Goal: Information Seeking & Learning: Learn about a topic

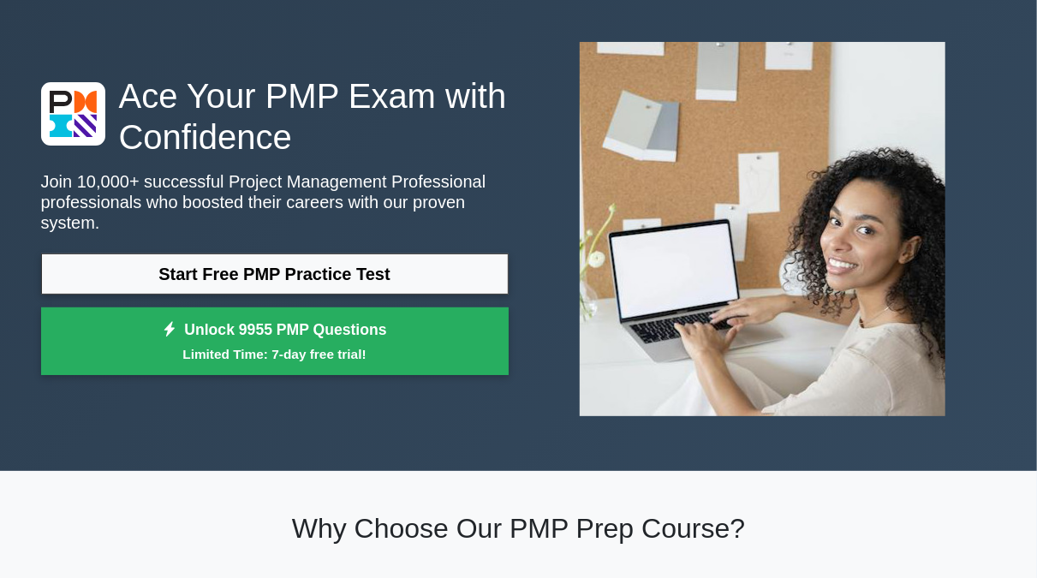
scroll to position [89, 0]
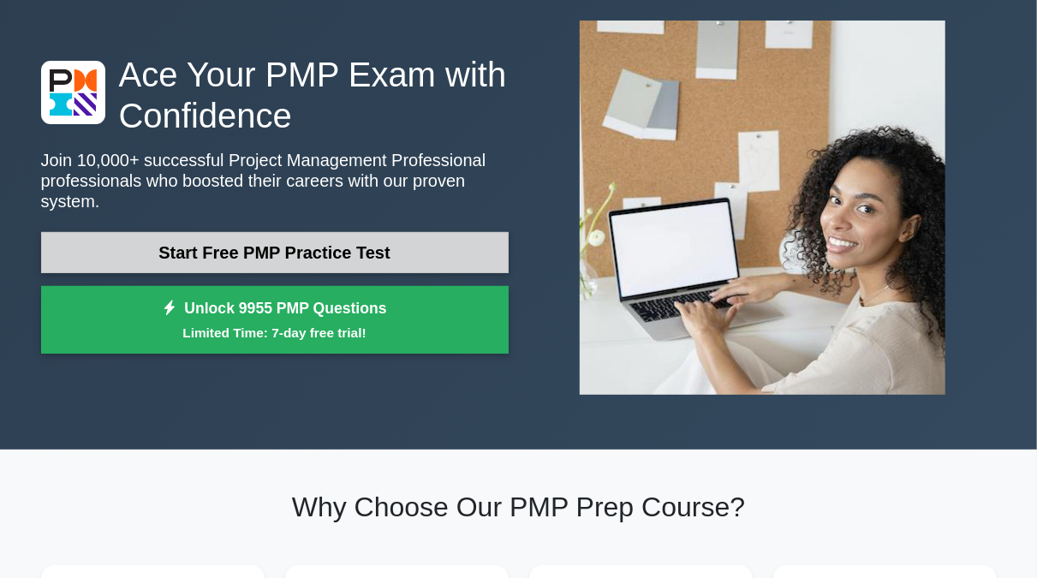
click at [363, 239] on link "Start Free PMP Practice Test" at bounding box center [274, 252] width 467 height 41
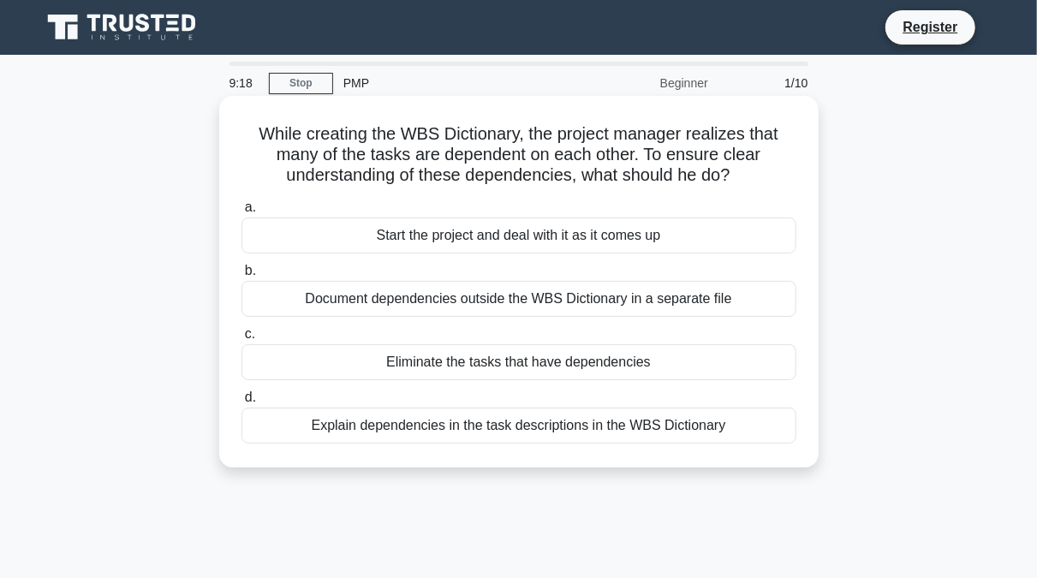
click at [497, 430] on div "Explain dependencies in the task descriptions in the WBS Dictionary" at bounding box center [518, 425] width 555 height 36
click at [241, 403] on input "d. Explain dependencies in the task descriptions in the WBS Dictionary" at bounding box center [241, 397] width 0 height 11
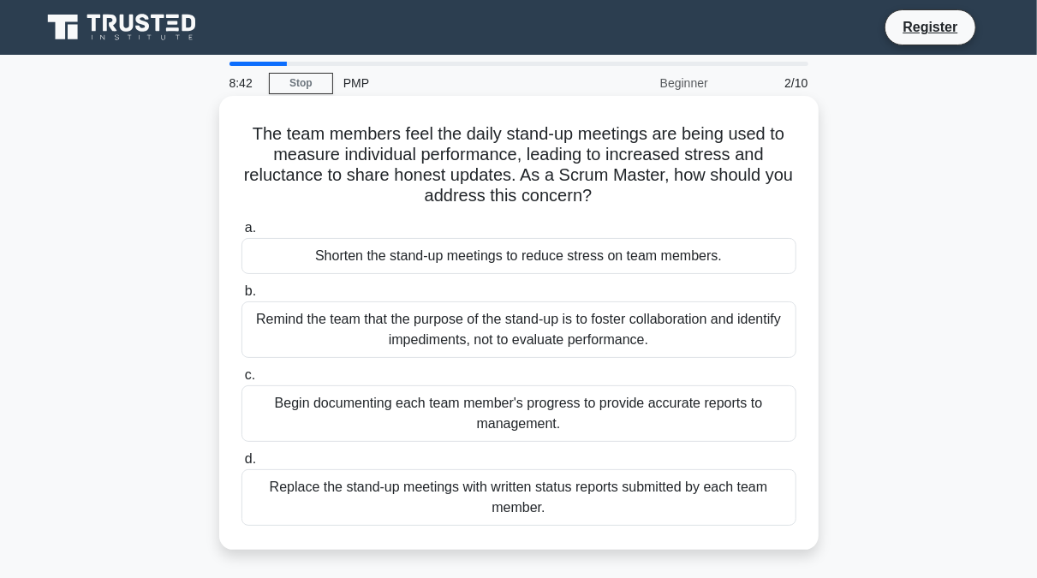
click at [455, 332] on div "Remind the team that the purpose of the stand-up is to foster collaboration and…" at bounding box center [518, 329] width 555 height 56
click at [241, 297] on input "b. Remind the team that the purpose of the stand-up is to foster collaboration …" at bounding box center [241, 291] width 0 height 11
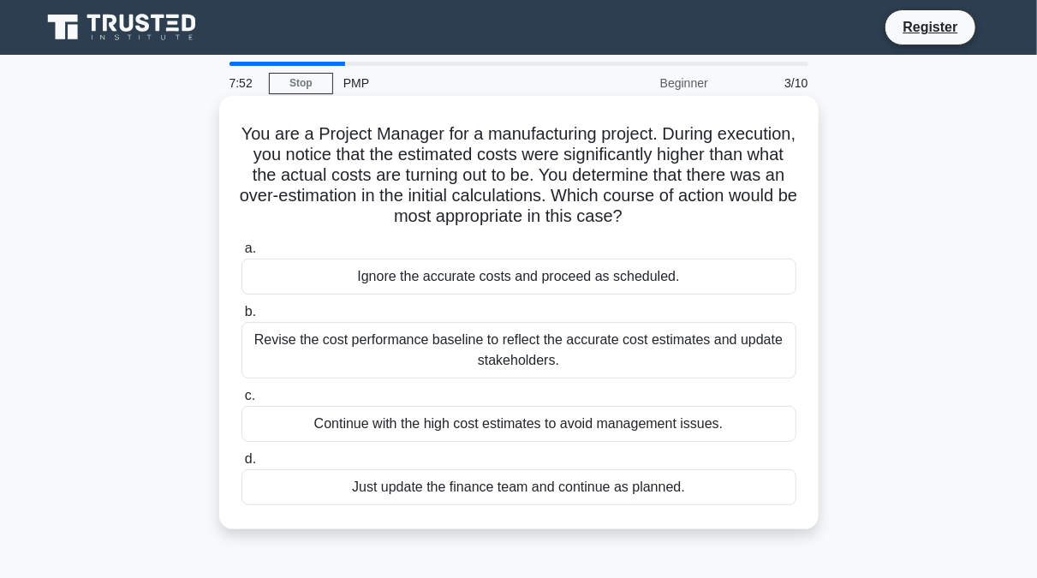
click at [450, 336] on div "Revise the cost performance baseline to reflect the accurate cost estimates and…" at bounding box center [518, 350] width 555 height 56
click at [241, 318] on input "b. Revise the cost performance baseline to reflect the accurate cost estimates …" at bounding box center [241, 311] width 0 height 11
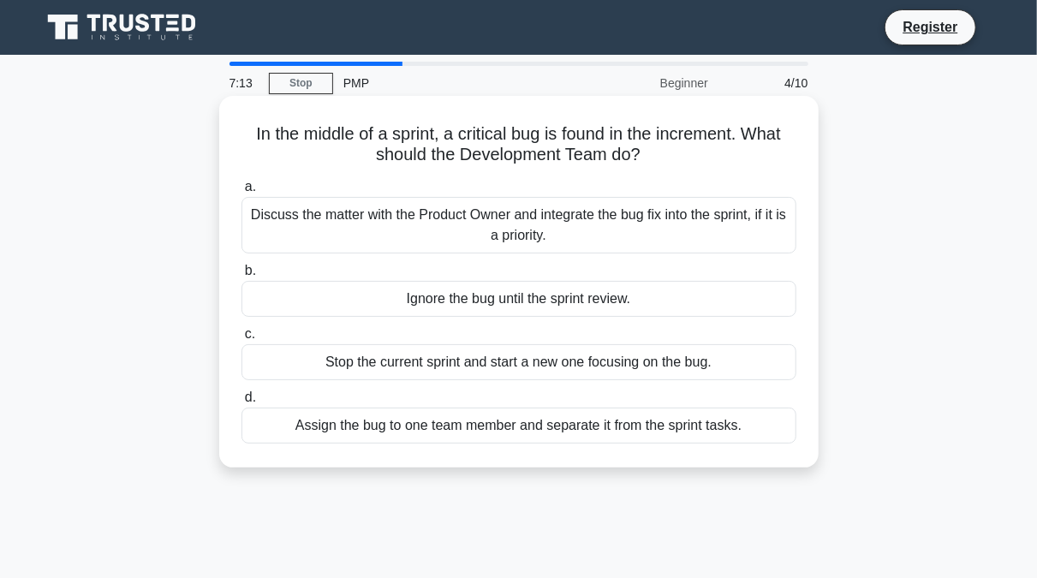
click at [492, 223] on div "Discuss the matter with the Product Owner and integrate the bug fix into the sp…" at bounding box center [518, 225] width 555 height 56
click at [504, 229] on div "Discuss the matter with the Product Owner and integrate the bug fix into the sp…" at bounding box center [518, 225] width 555 height 56
click at [437, 241] on div "Discuss the matter with the Product Owner and integrate the bug fix into the sp…" at bounding box center [518, 225] width 555 height 56
click at [241, 193] on input "a. Discuss the matter with the Product Owner and integrate the bug fix into the…" at bounding box center [241, 186] width 0 height 11
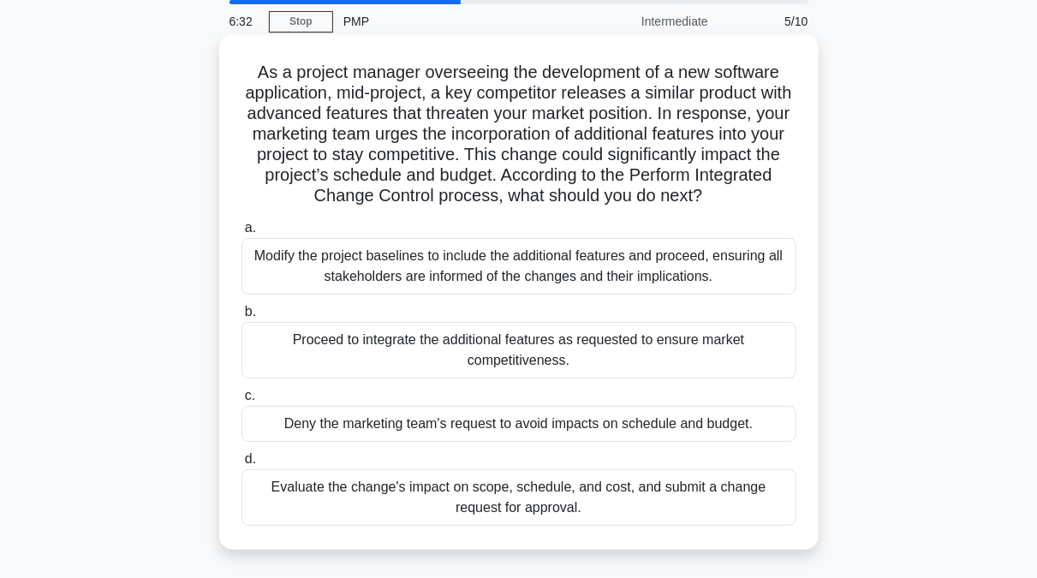
scroll to position [89, 0]
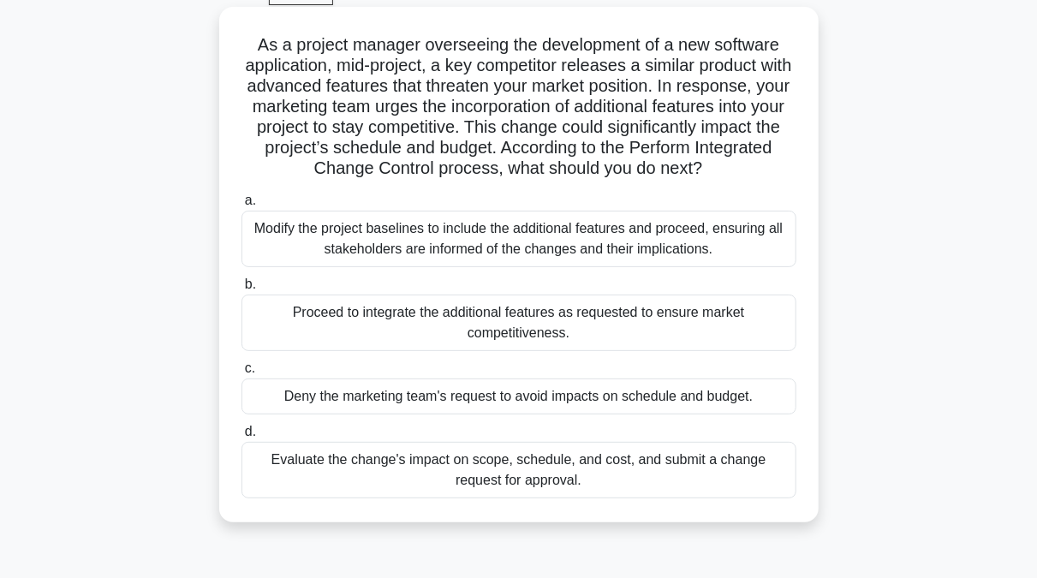
click at [540, 480] on div "Evaluate the change's impact on scope, schedule, and cost, and submit a change …" at bounding box center [518, 470] width 555 height 56
click at [241, 437] on input "d. Evaluate the change's impact on scope, schedule, and cost, and submit a chan…" at bounding box center [241, 431] width 0 height 11
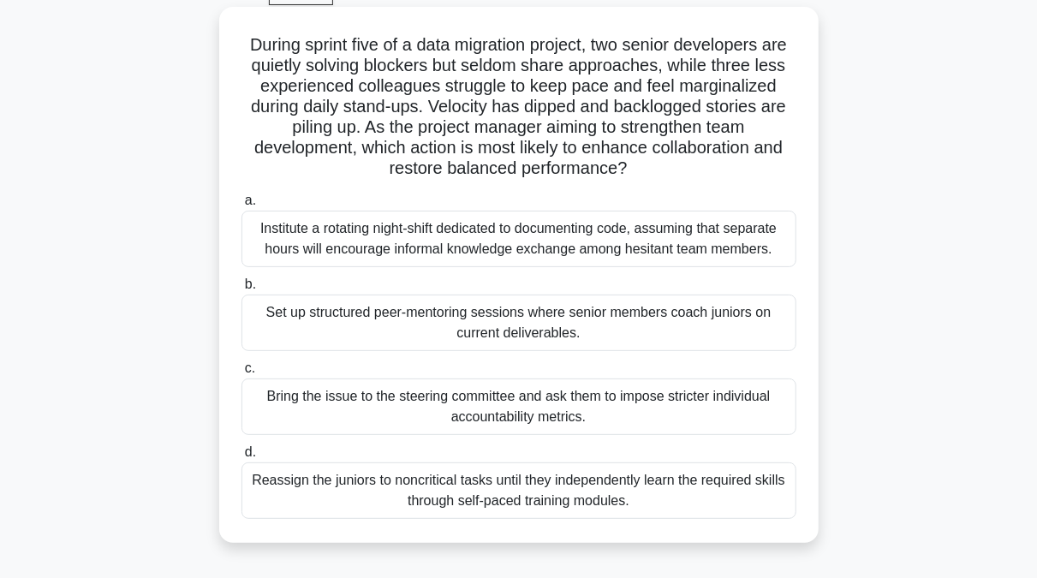
click at [518, 338] on div "Set up structured peer-mentoring sessions where senior members coach juniors on…" at bounding box center [518, 322] width 555 height 56
click at [241, 290] on input "b. Set up structured peer-mentoring sessions where senior members coach juniors…" at bounding box center [241, 284] width 0 height 11
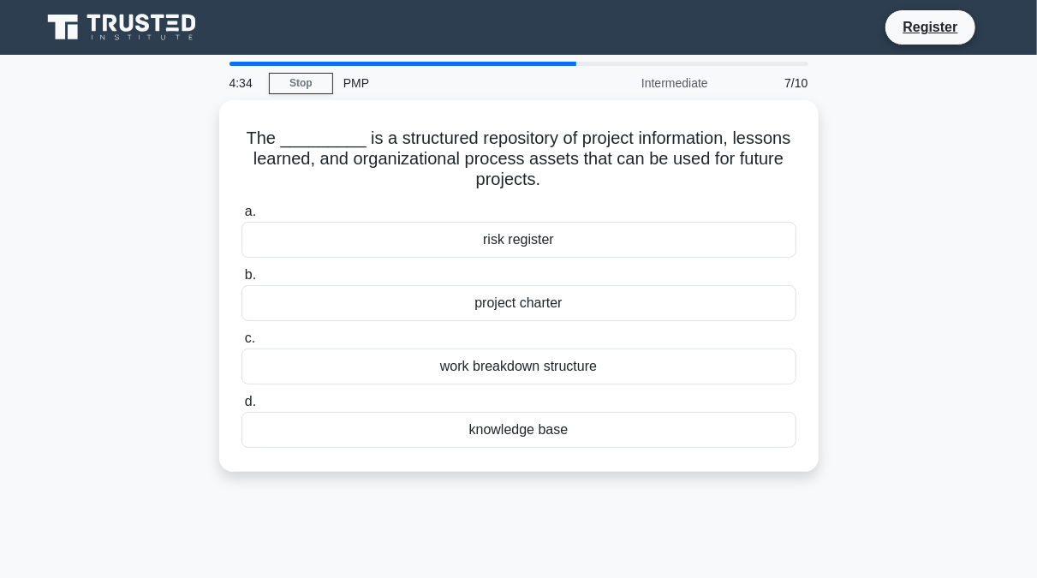
scroll to position [0, 0]
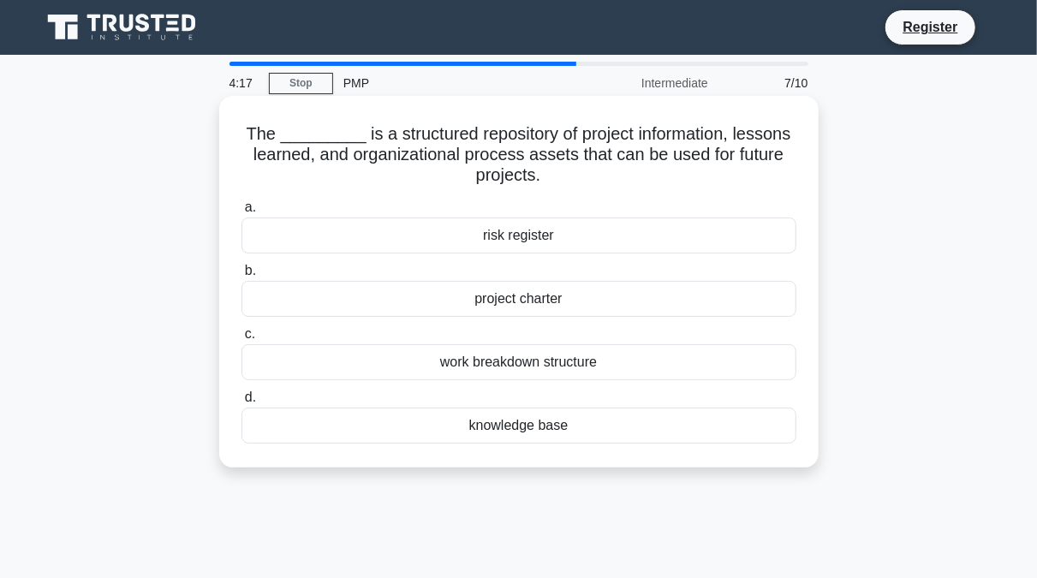
click at [521, 234] on div "risk register" at bounding box center [518, 235] width 555 height 36
click at [241, 213] on input "a. risk register" at bounding box center [241, 207] width 0 height 11
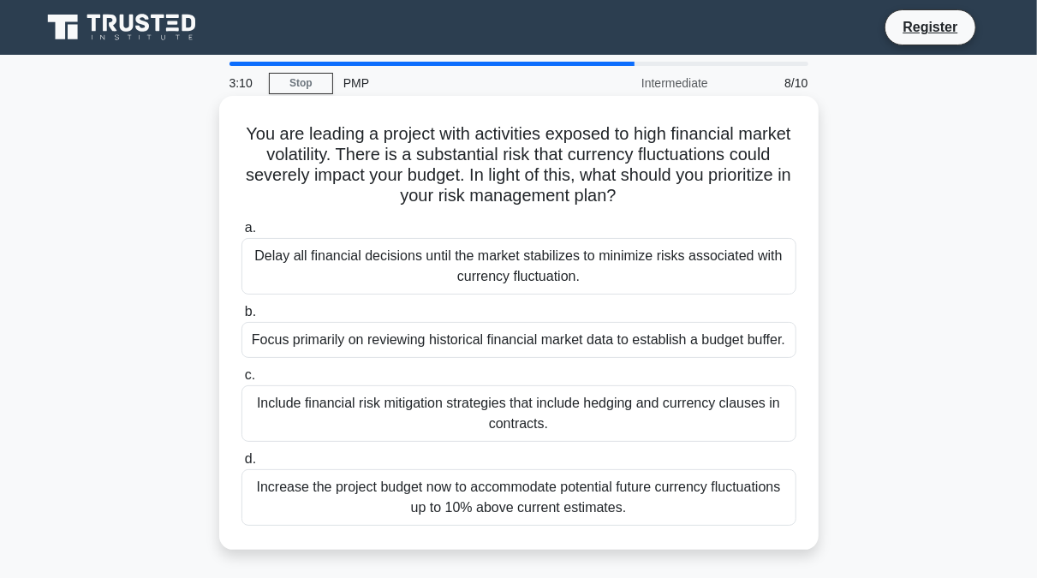
click at [429, 499] on div "Increase the project budget now to accommodate potential future currency fluctu…" at bounding box center [518, 497] width 555 height 56
click at [241, 465] on input "d. Increase the project budget now to accommodate potential future currency flu…" at bounding box center [241, 459] width 0 height 11
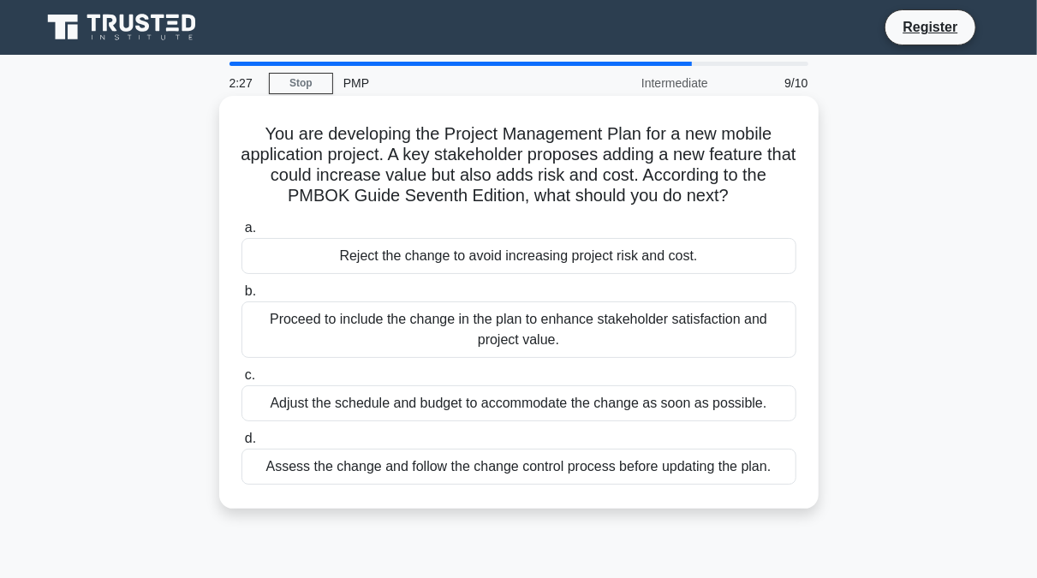
click at [415, 463] on div "Assess the change and follow the change control process before updating the pla…" at bounding box center [518, 467] width 555 height 36
click at [241, 444] on input "d. Assess the change and follow the change control process before updating the …" at bounding box center [241, 438] width 0 height 11
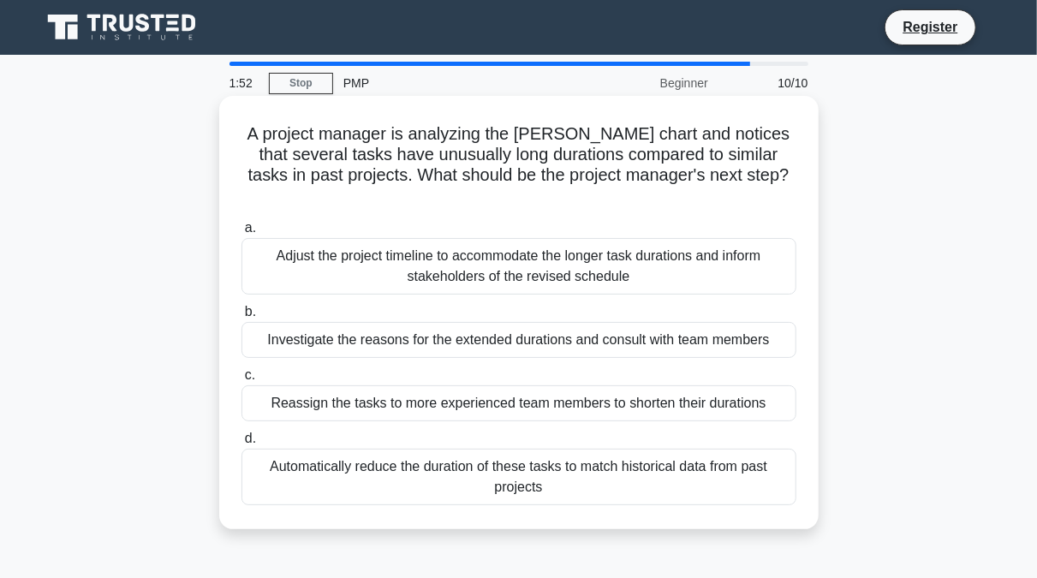
click at [445, 326] on div "Investigate the reasons for the extended durations and consult with team members" at bounding box center [518, 340] width 555 height 36
click at [241, 318] on input "b. Investigate the reasons for the extended durations and consult with team mem…" at bounding box center [241, 311] width 0 height 11
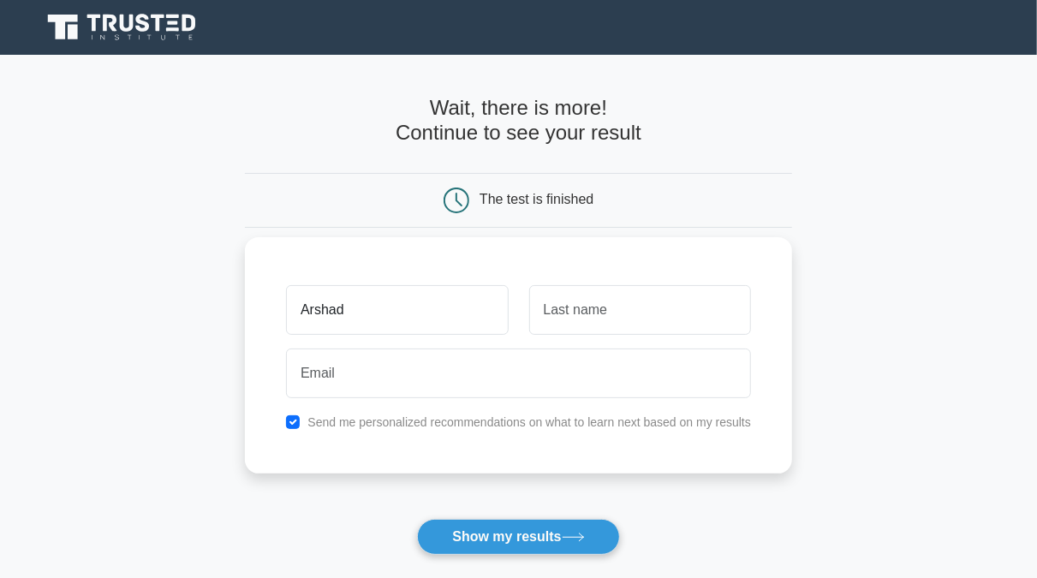
type input "Arshad"
click at [583, 326] on input "text" at bounding box center [640, 310] width 222 height 50
type input "Iqbal"
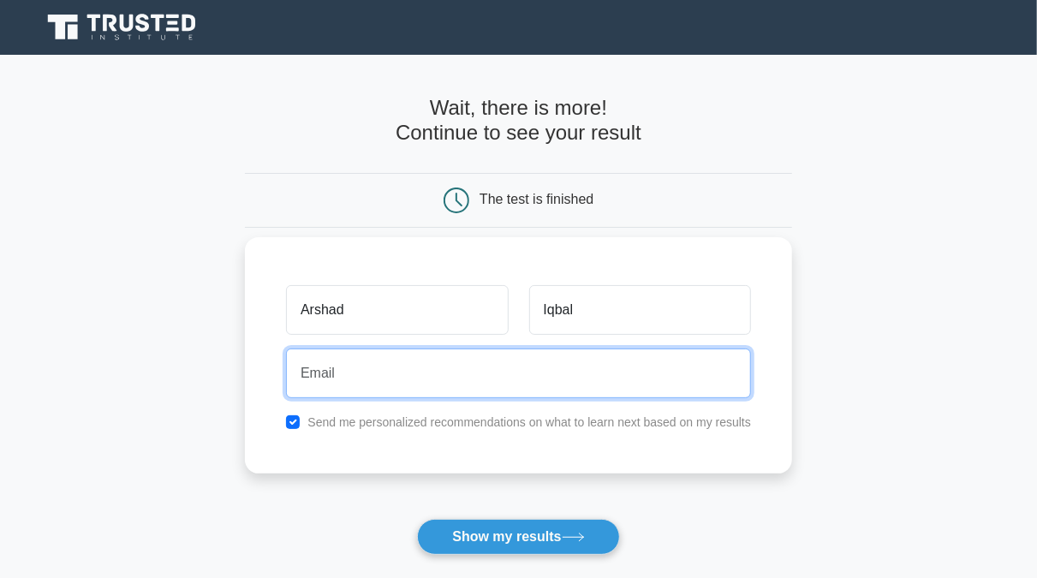
click at [455, 383] on input "email" at bounding box center [518, 373] width 465 height 50
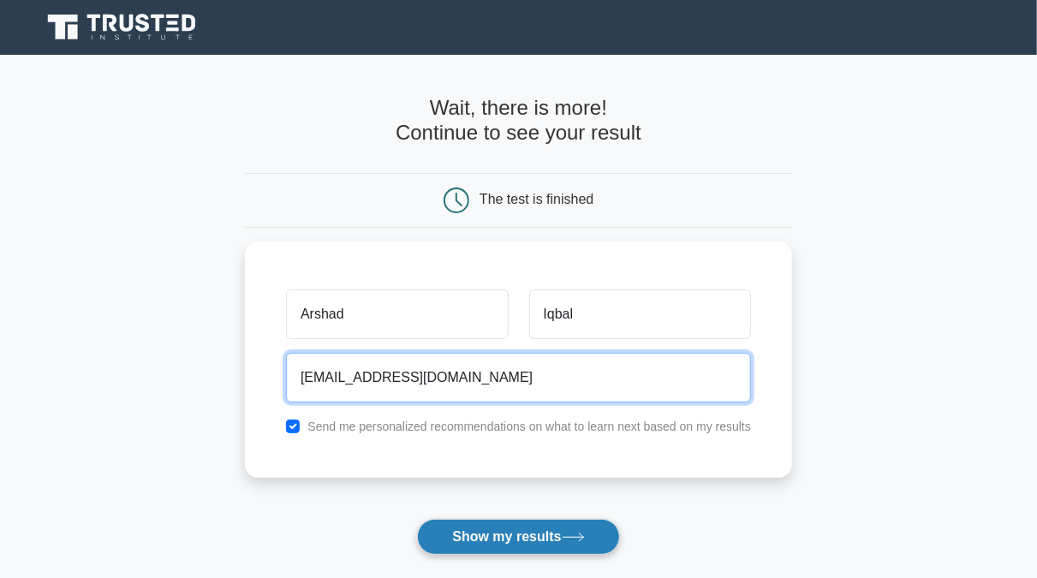
type input "[EMAIL_ADDRESS][DOMAIN_NAME]"
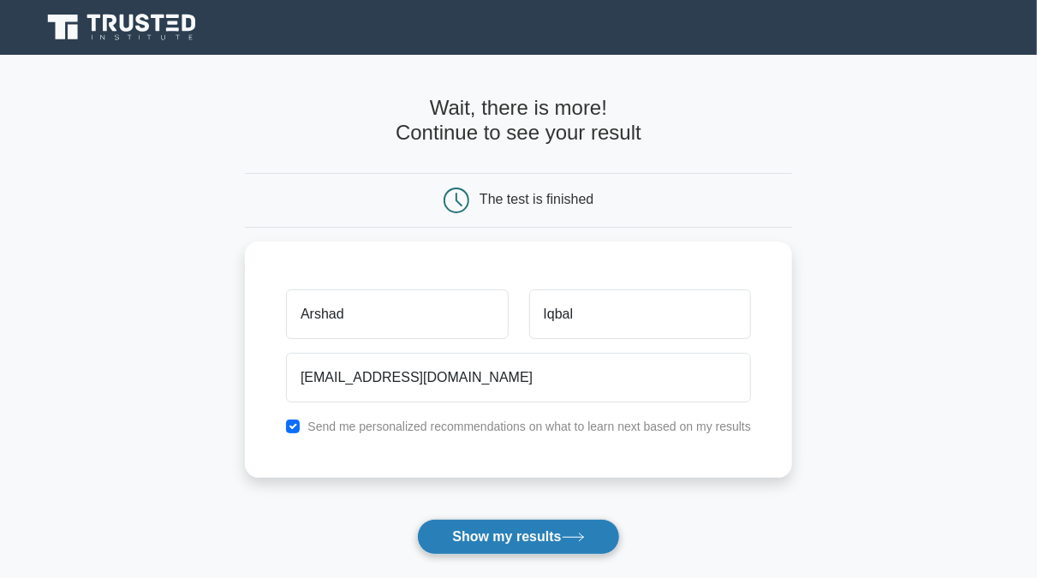
click at [542, 542] on button "Show my results" at bounding box center [518, 537] width 202 height 36
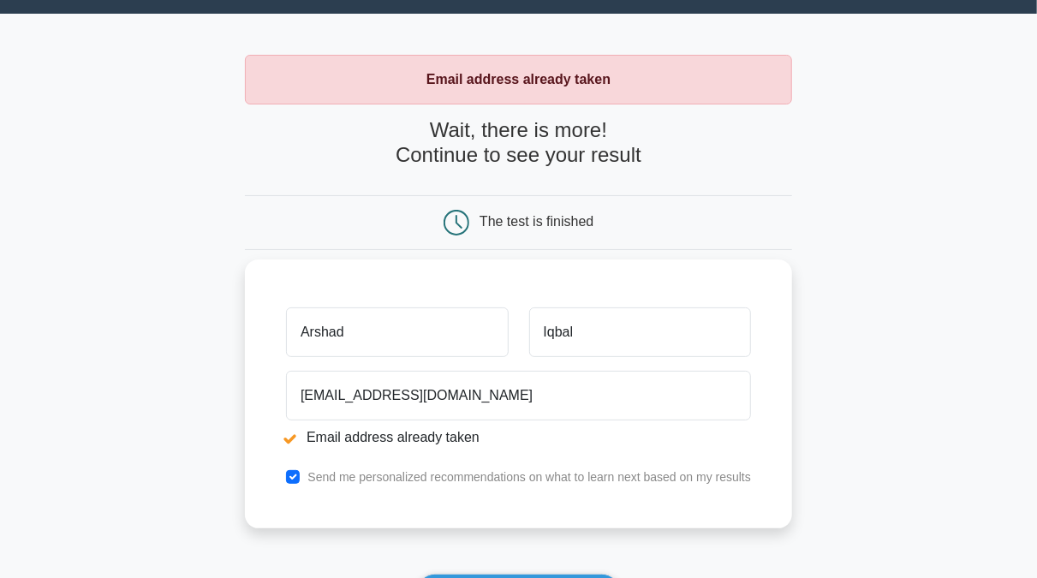
scroll to position [89, 0]
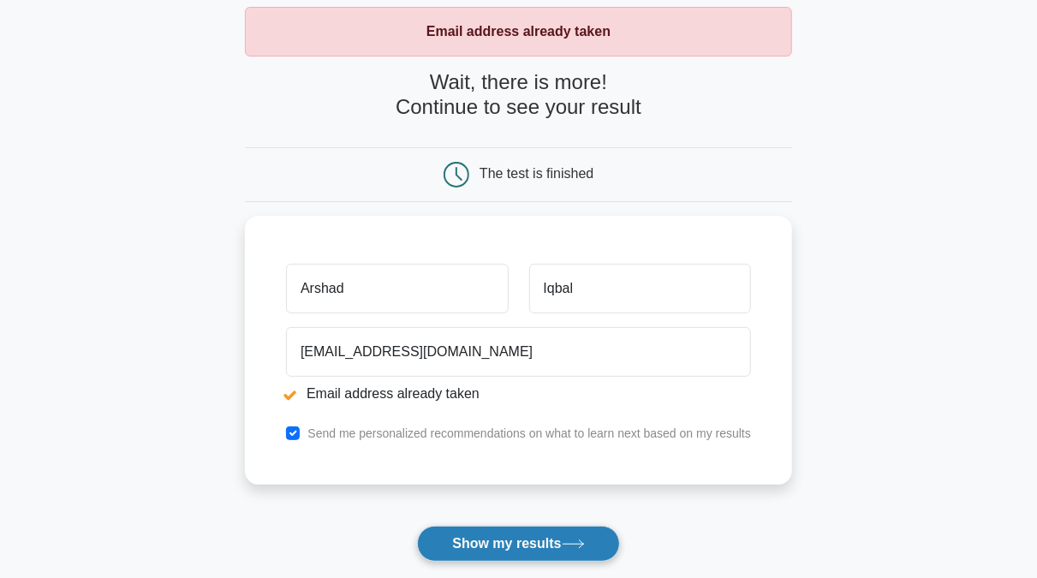
click at [542, 550] on button "Show my results" at bounding box center [518, 544] width 202 height 36
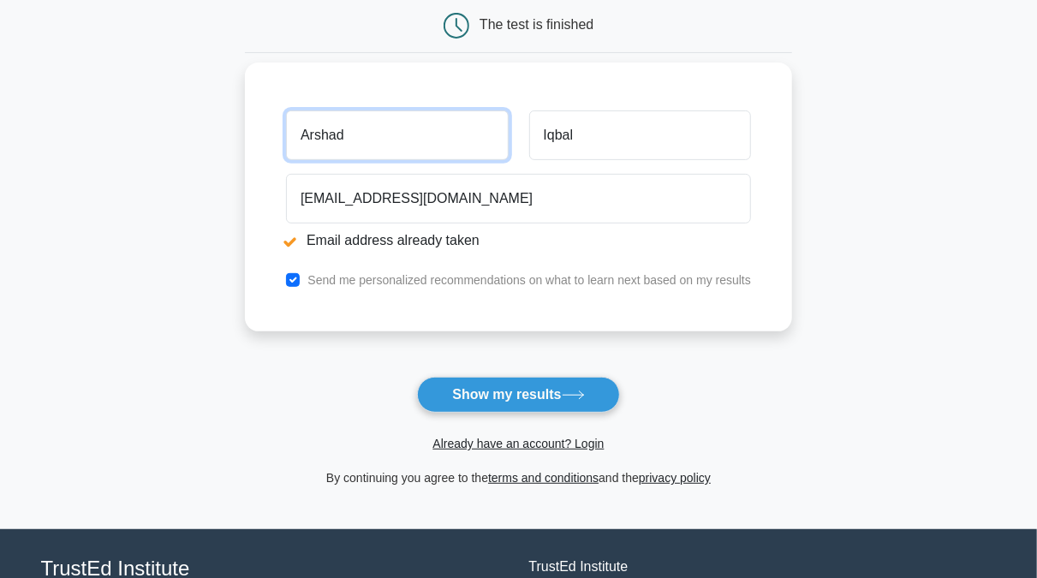
scroll to position [267, 0]
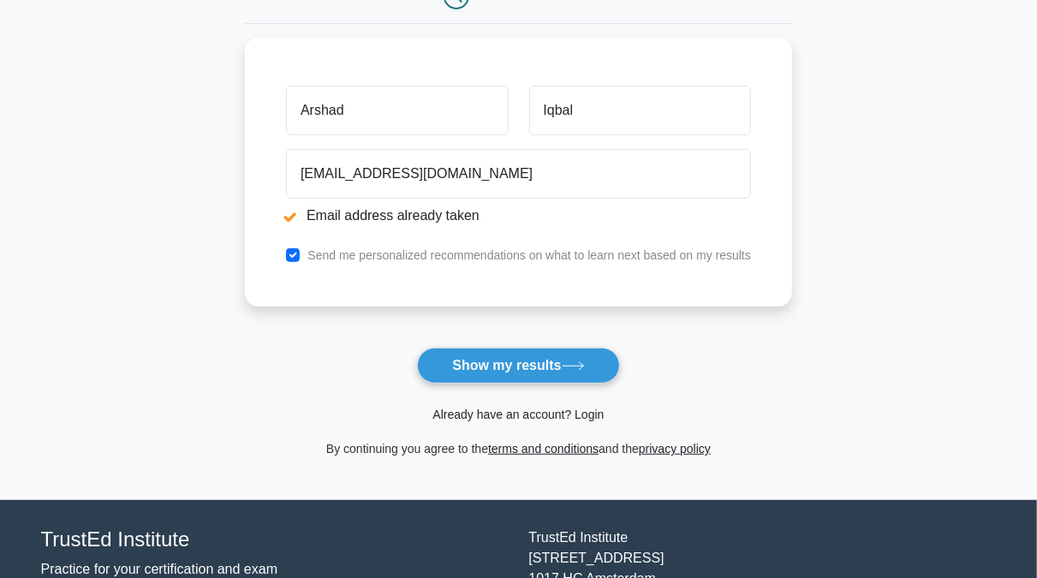
click at [534, 412] on link "Already have an account? Login" at bounding box center [517, 414] width 171 height 14
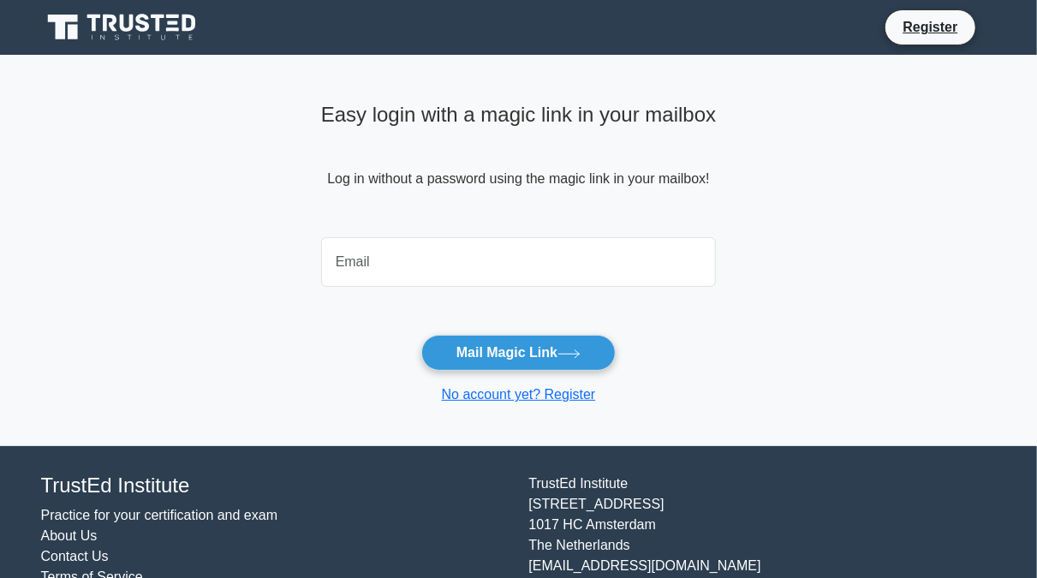
click at [413, 264] on input "email" at bounding box center [518, 262] width 395 height 50
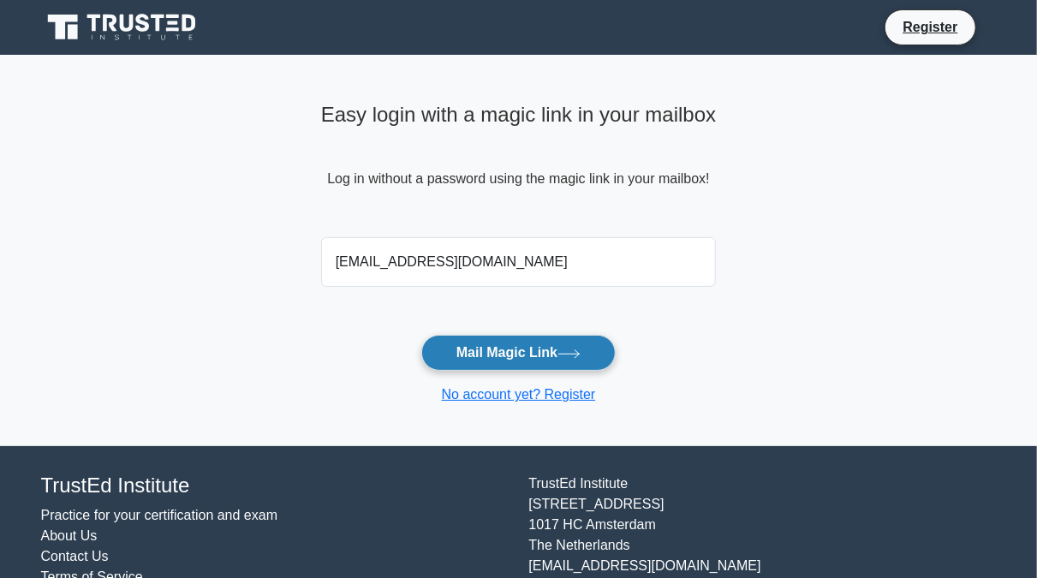
type input "[EMAIL_ADDRESS][DOMAIN_NAME]"
click at [507, 348] on button "Mail Magic Link" at bounding box center [518, 353] width 194 height 36
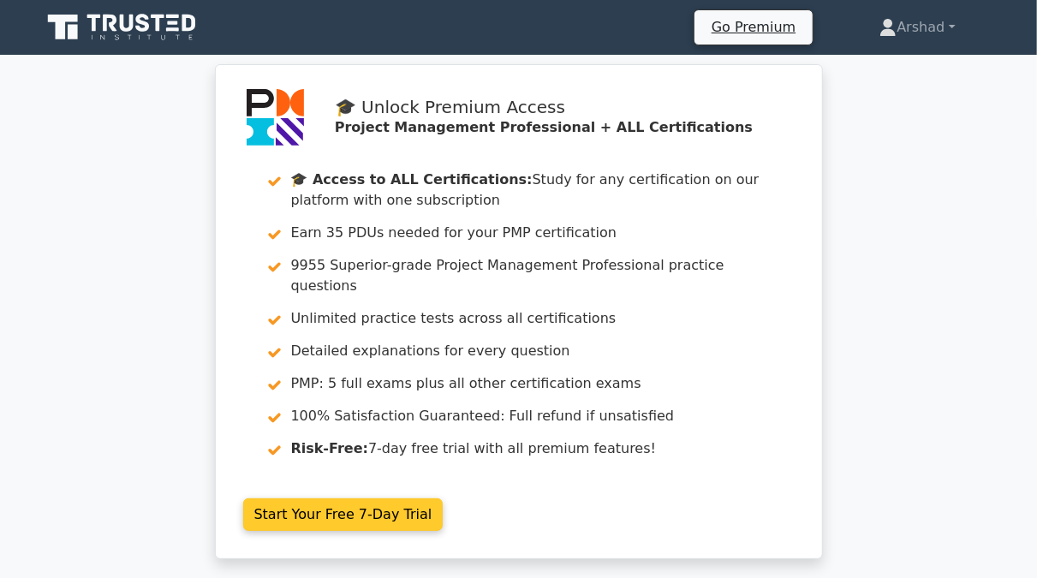
click at [342, 501] on link "Start Your Free 7-Day Trial" at bounding box center [343, 514] width 200 height 33
